Goal: Task Accomplishment & Management: Manage account settings

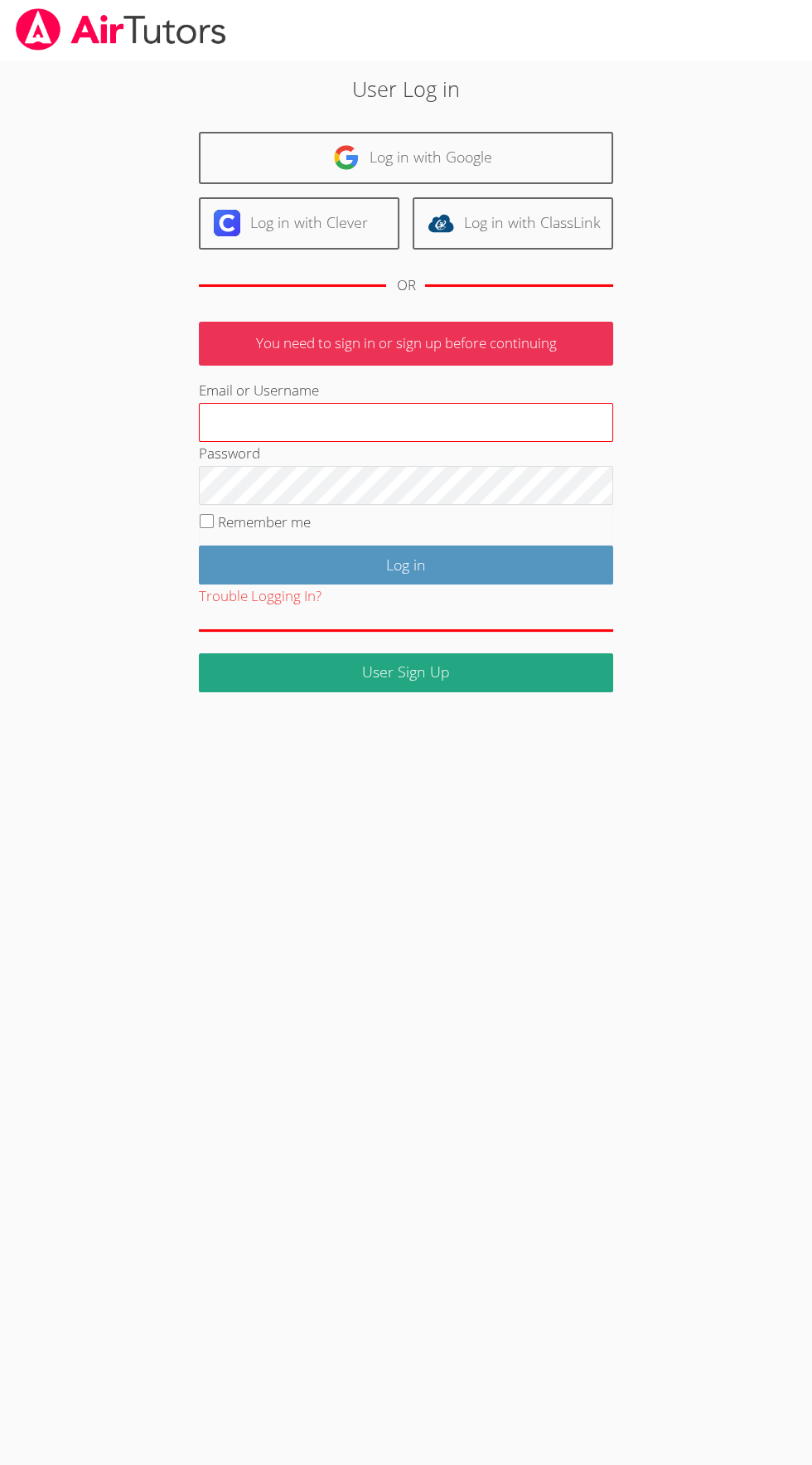
click at [238, 419] on input "Email or Username" at bounding box center [406, 423] width 415 height 40
type input "educator.amelia.roberson@gmail.com"
click at [199, 545] on input "Log in" at bounding box center [406, 564] width 415 height 39
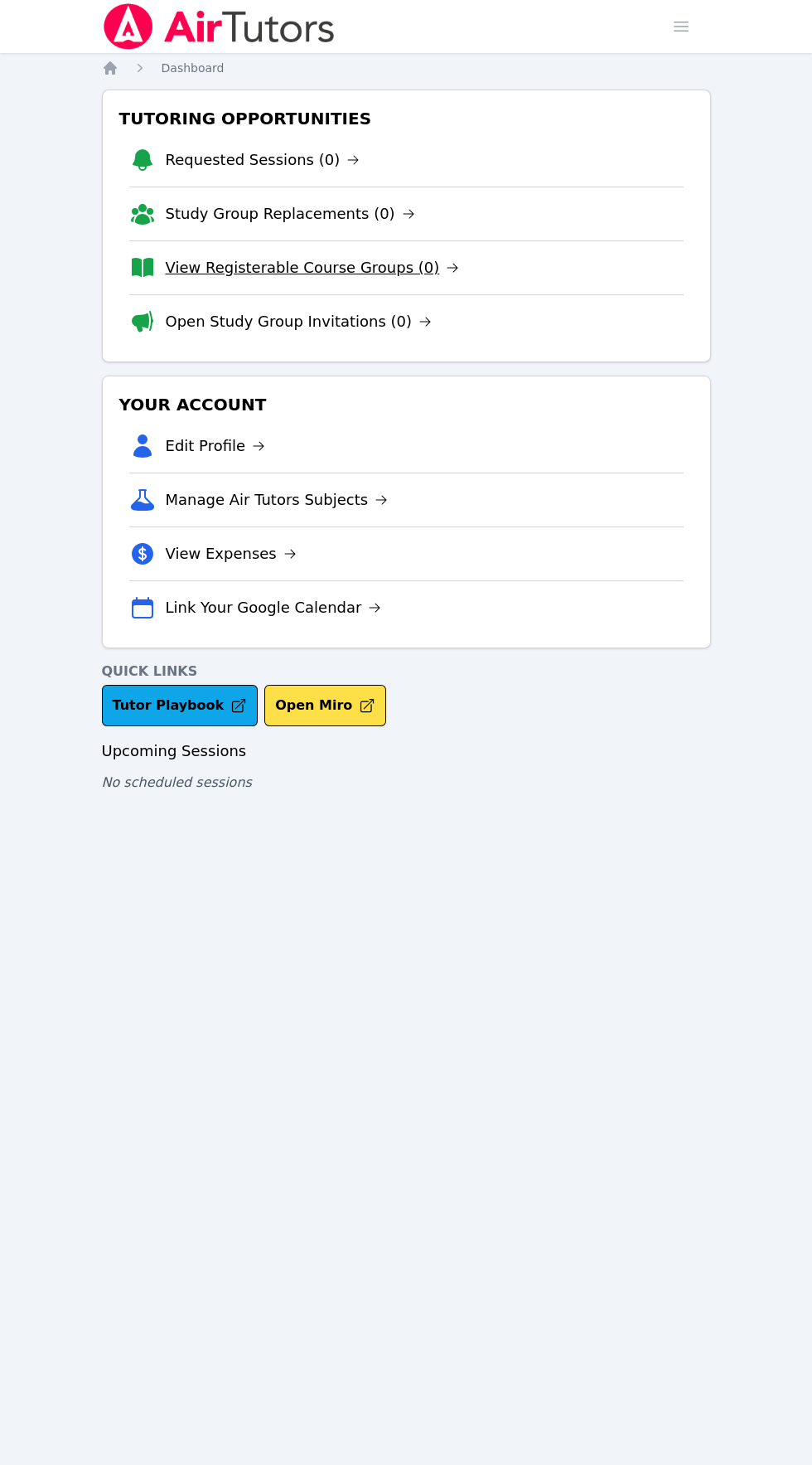
click at [201, 269] on link "View Registerable Course Groups (0)" at bounding box center [313, 267] width 295 height 23
click at [202, 209] on link "Study Group Replacements (0)" at bounding box center [290, 213] width 250 height 23
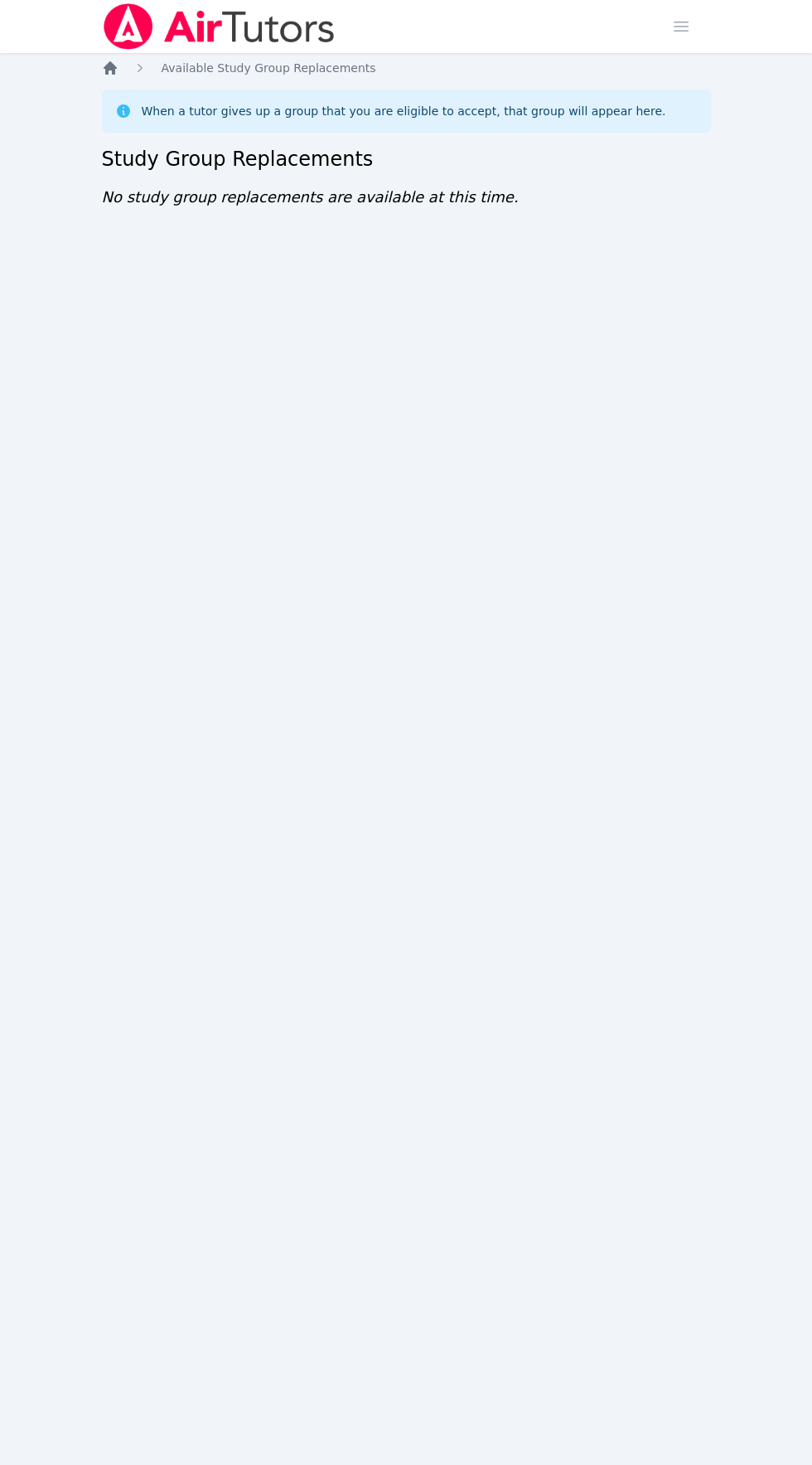
click at [111, 70] on icon "Breadcrumb" at bounding box center [110, 67] width 13 height 13
